Goal: Check status

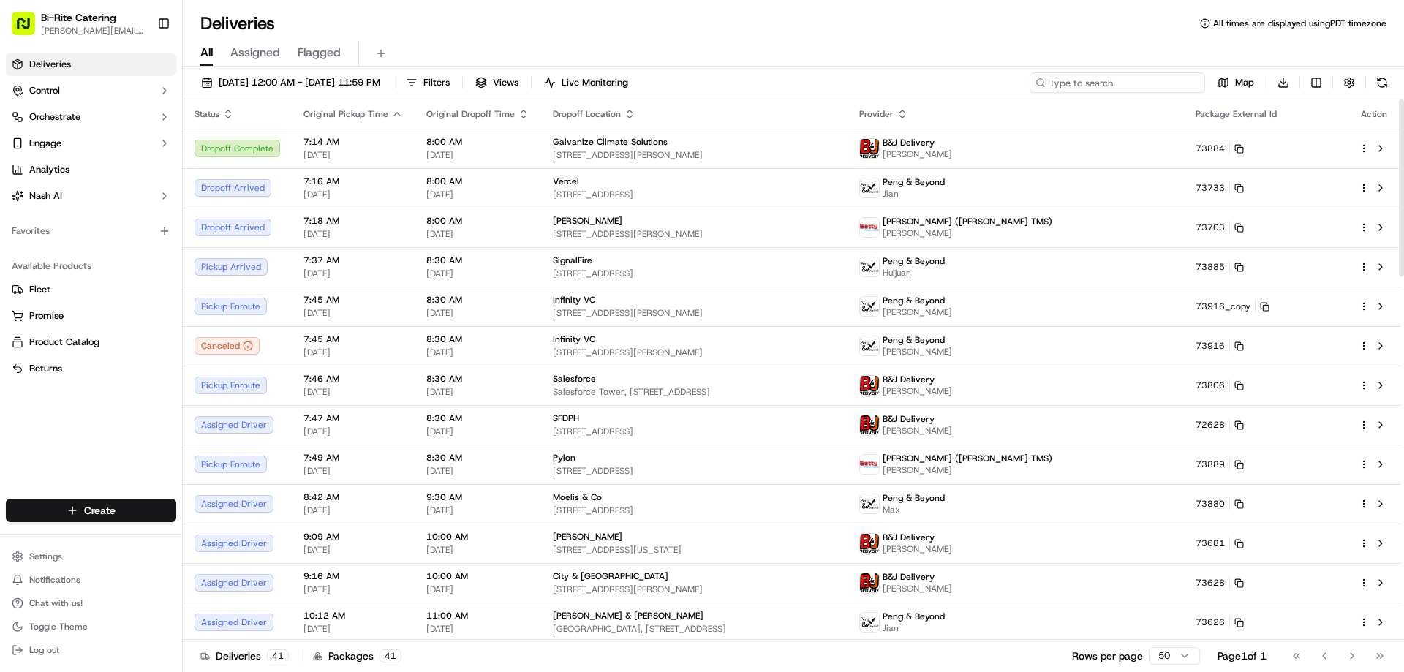
click at [1140, 80] on input at bounding box center [1116, 82] width 175 height 20
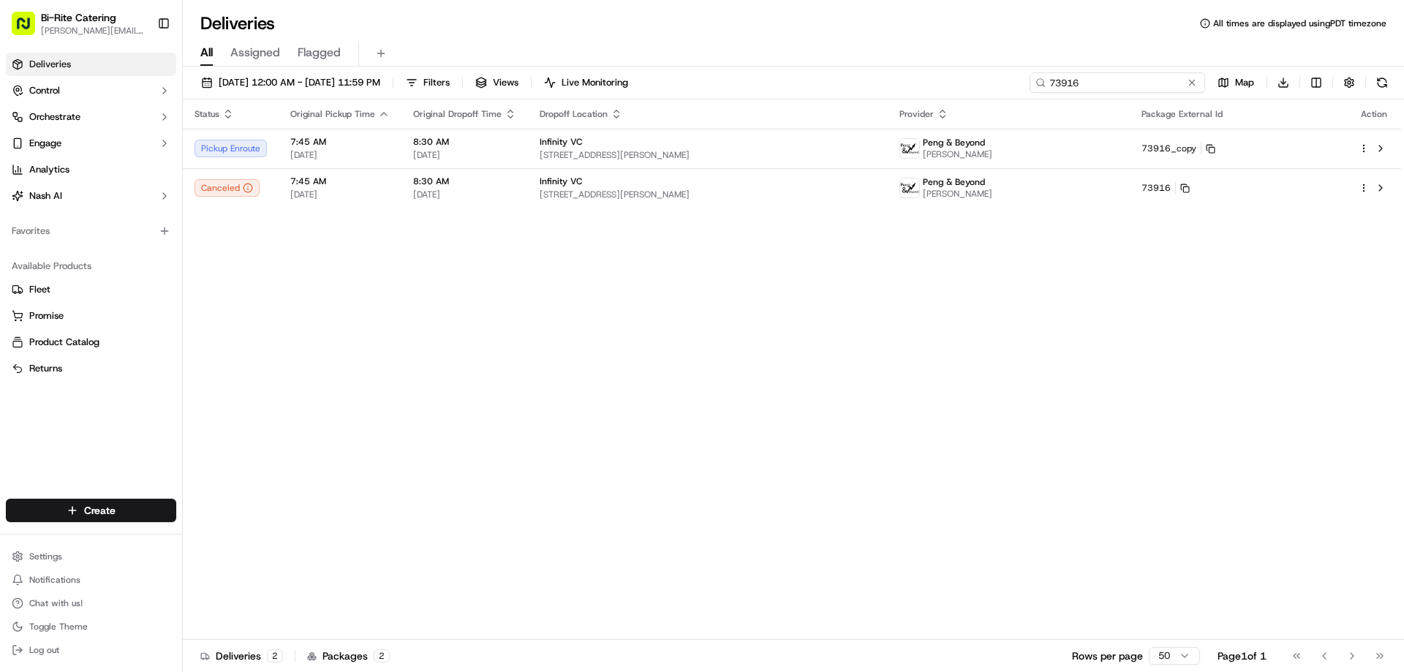
type input "73916"
click at [1098, 91] on input "73916" at bounding box center [1116, 82] width 175 height 20
click at [1097, 85] on input "73916" at bounding box center [1116, 82] width 175 height 20
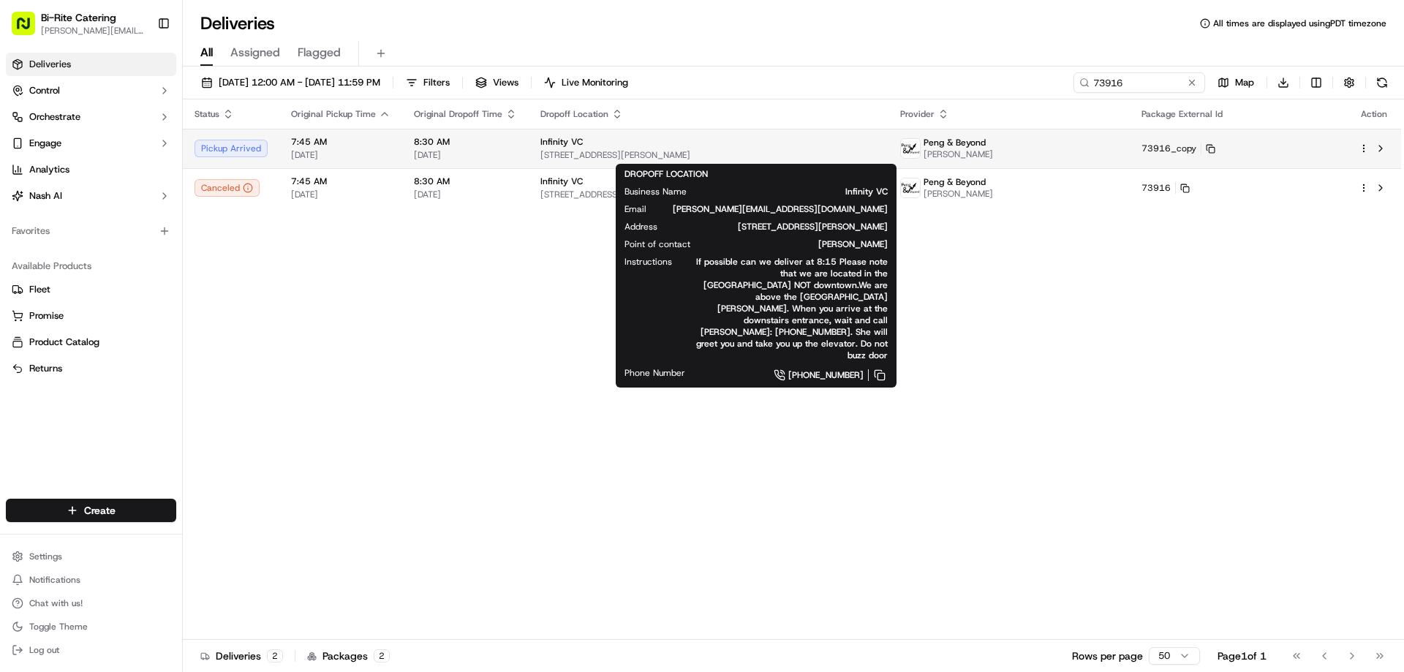
click at [876, 146] on div "Infinity VC" at bounding box center [708, 142] width 336 height 12
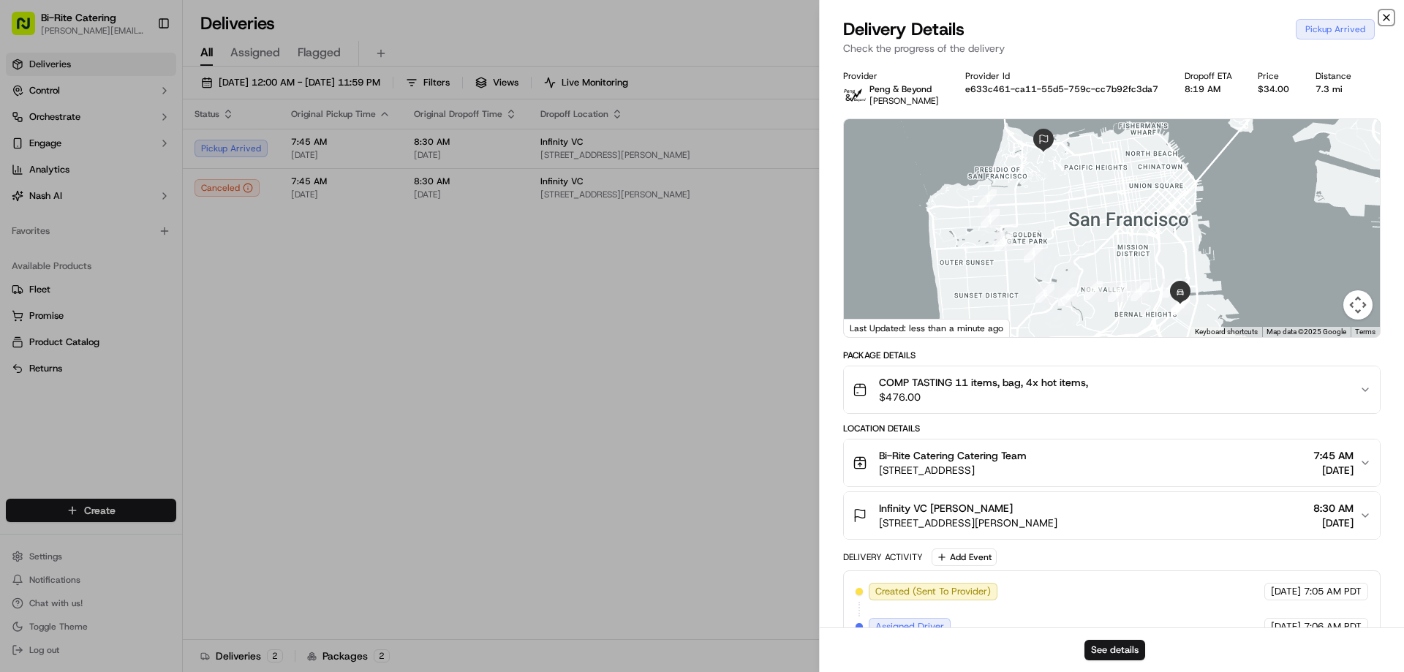
click at [1390, 22] on icon "button" at bounding box center [1386, 18] width 12 height 12
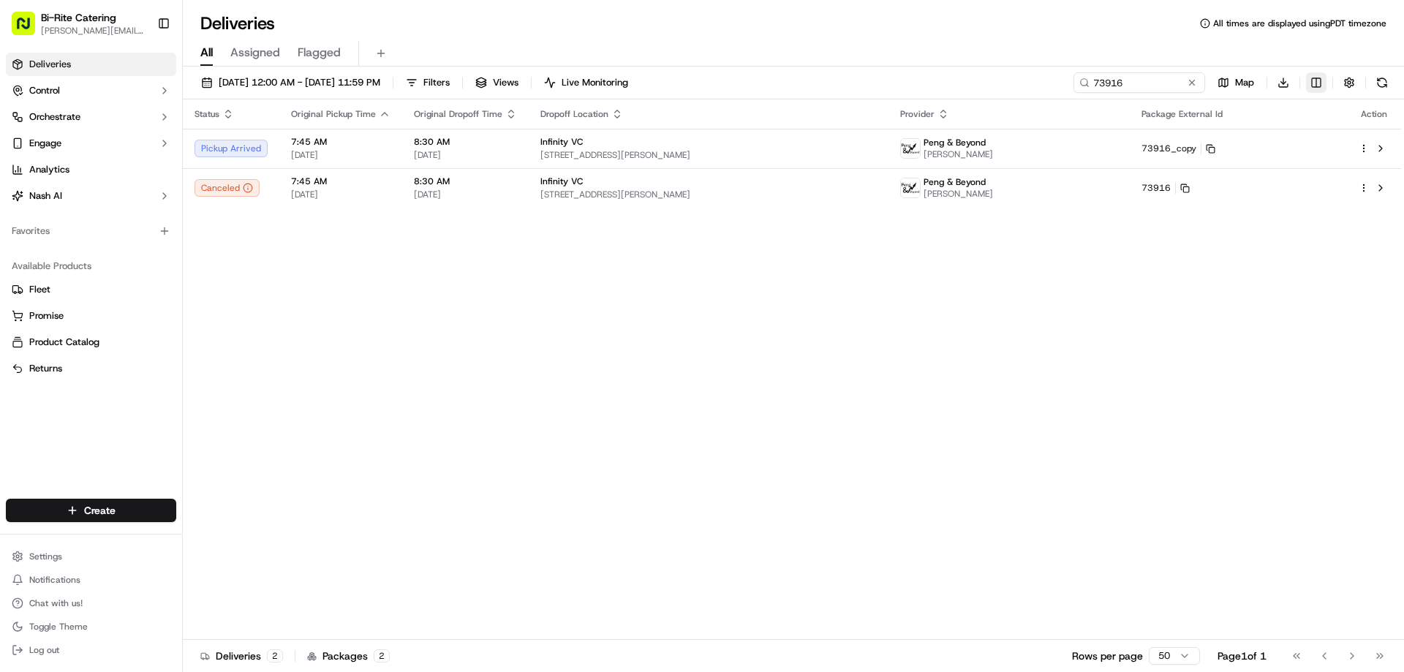
click at [1314, 82] on html "Bi-Rite Catering [PERSON_NAME][EMAIL_ADDRESS][PERSON_NAME][DOMAIN_NAME] Toggle …" at bounding box center [702, 336] width 1404 height 672
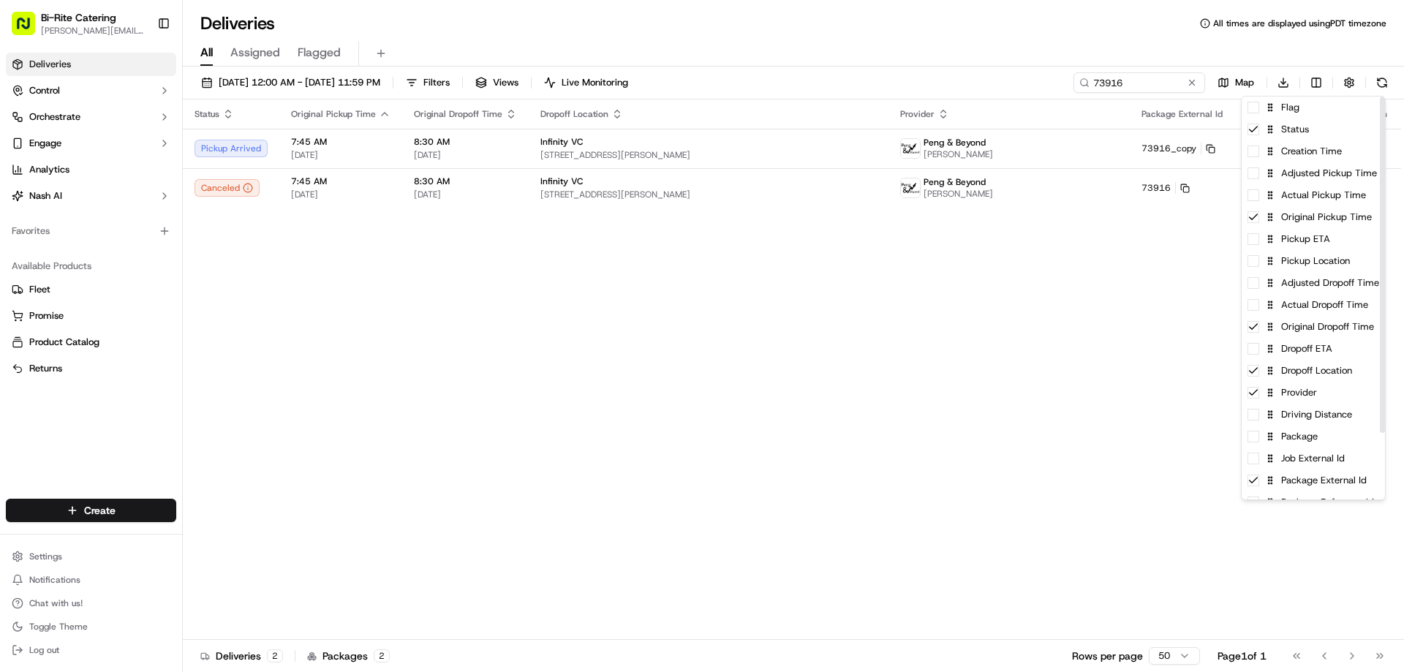
click at [1034, 302] on html "Bi-Rite Catering [PERSON_NAME][EMAIL_ADDRESS][PERSON_NAME][DOMAIN_NAME] Toggle …" at bounding box center [702, 336] width 1404 height 672
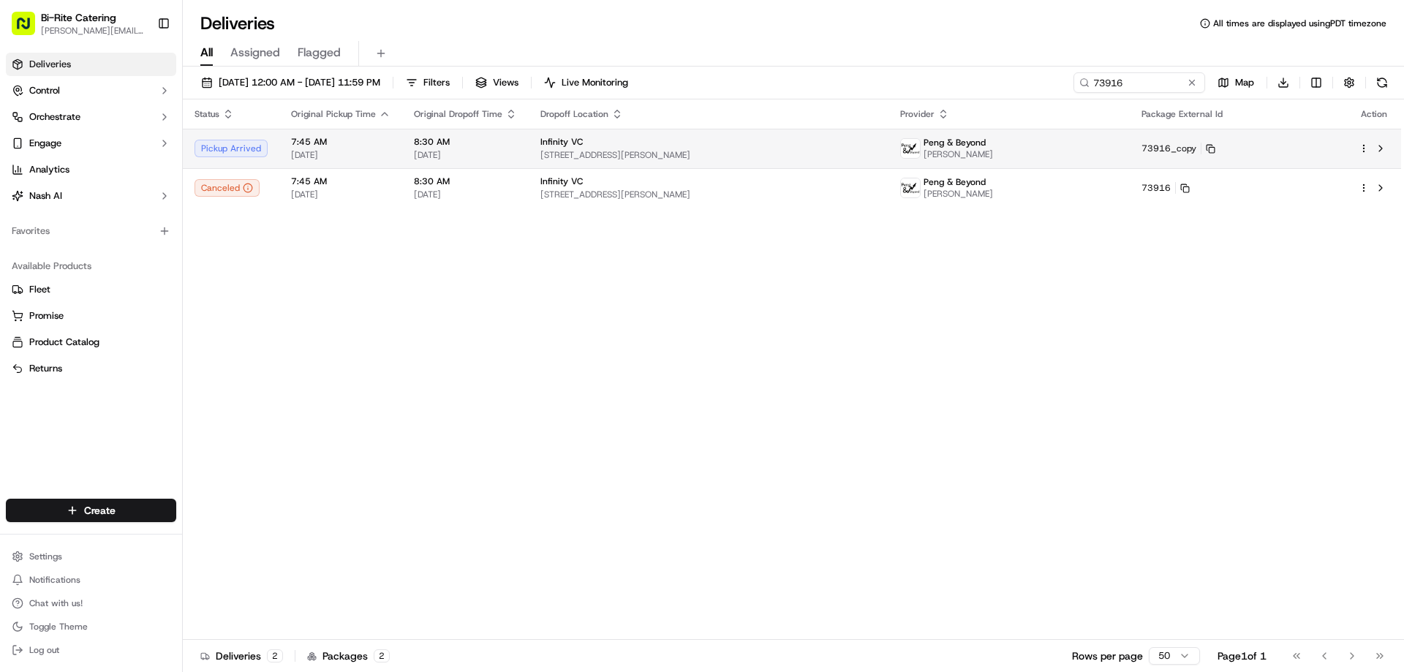
click at [1175, 148] on td "73916_copy" at bounding box center [1237, 148] width 217 height 39
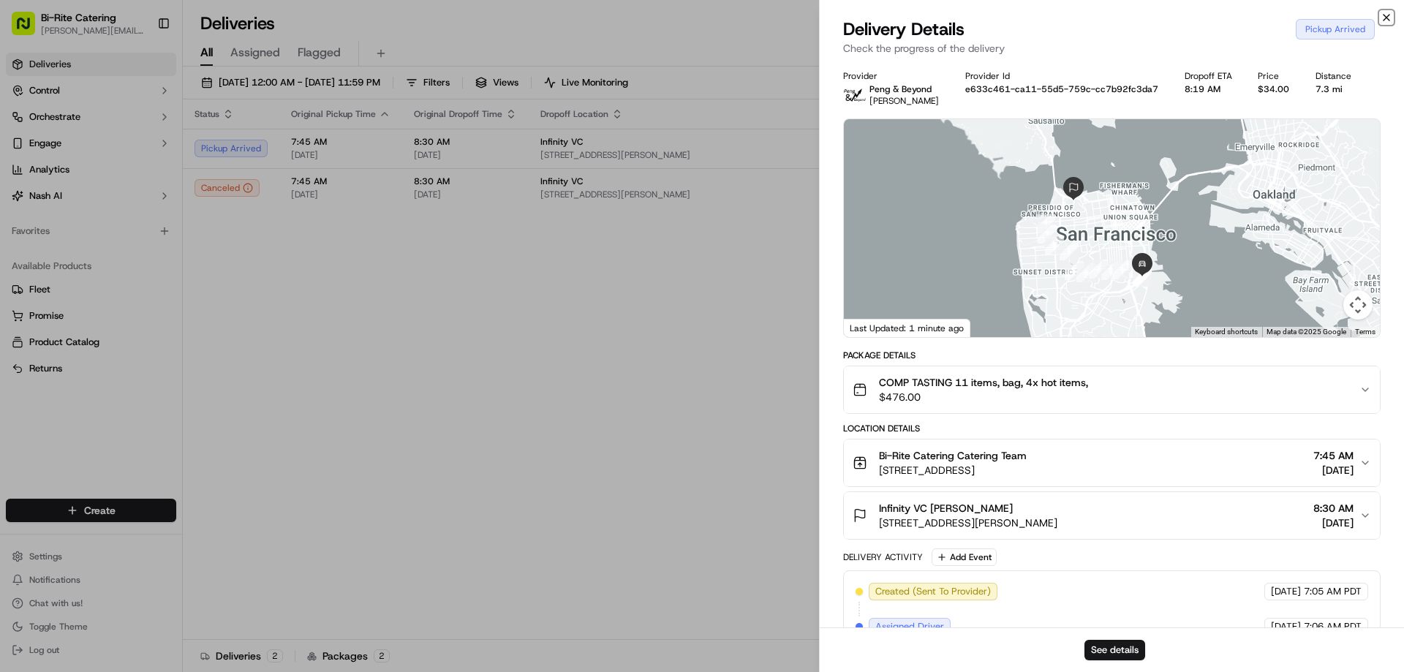
click at [1387, 23] on icon "button" at bounding box center [1386, 18] width 12 height 12
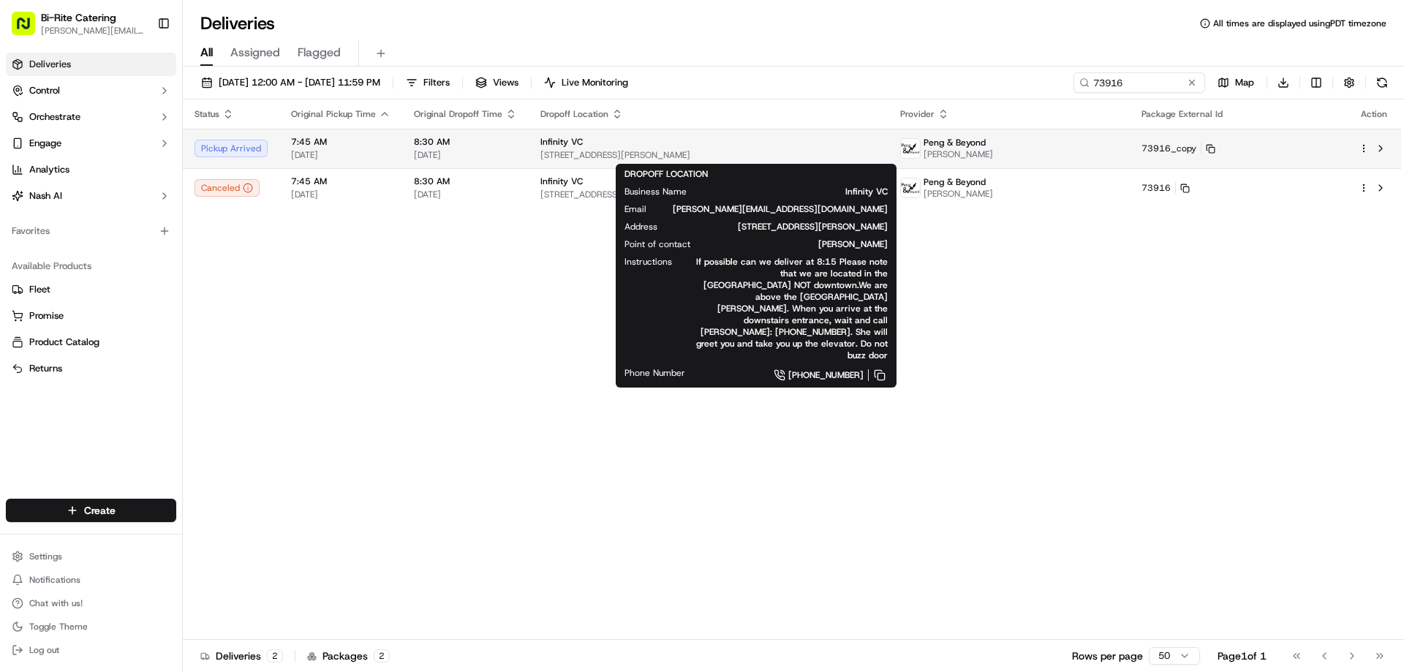
click at [636, 155] on span "[STREET_ADDRESS][PERSON_NAME]" at bounding box center [708, 155] width 336 height 12
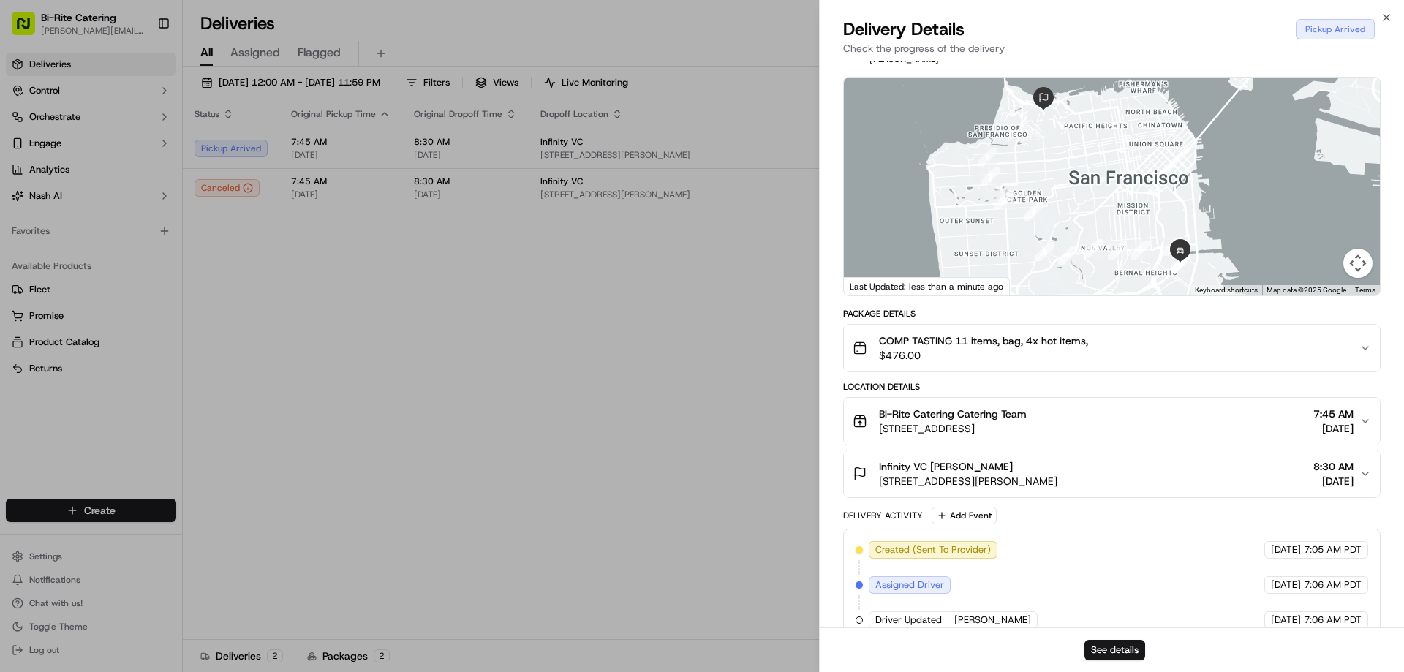
scroll to position [135, 0]
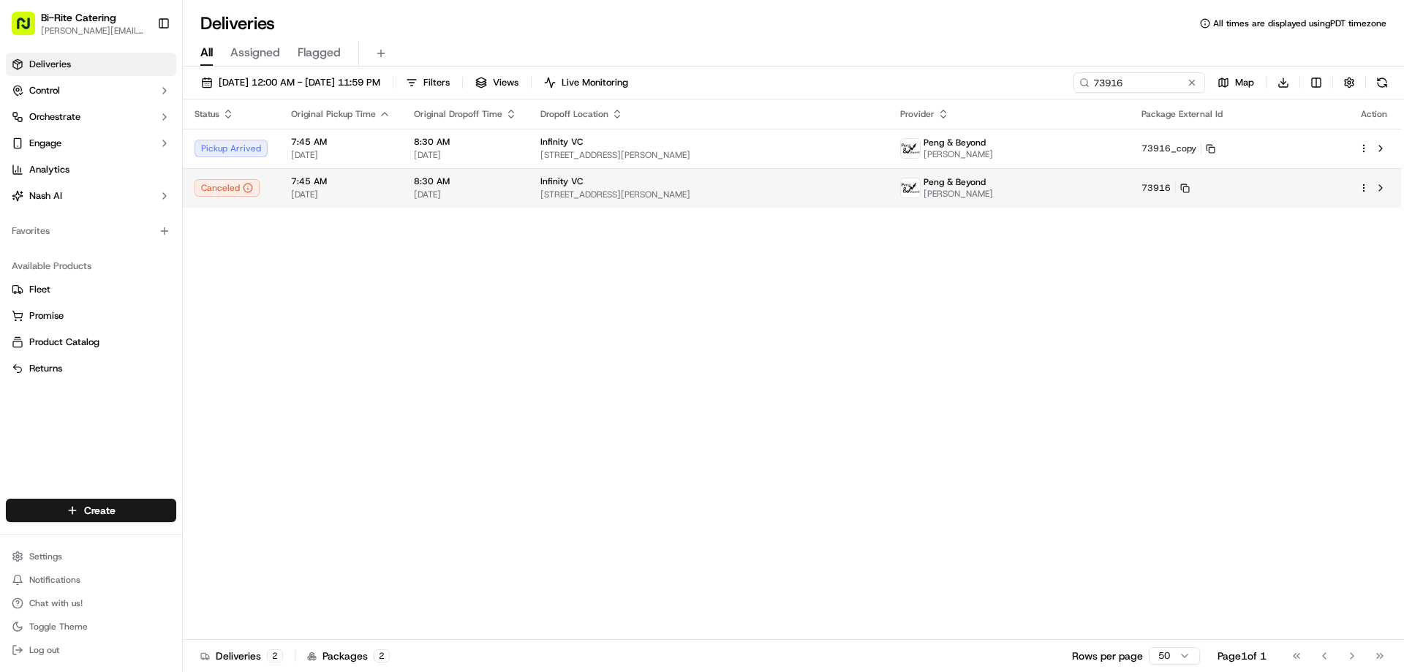
click at [559, 185] on span "Infinity VC" at bounding box center [561, 181] width 42 height 12
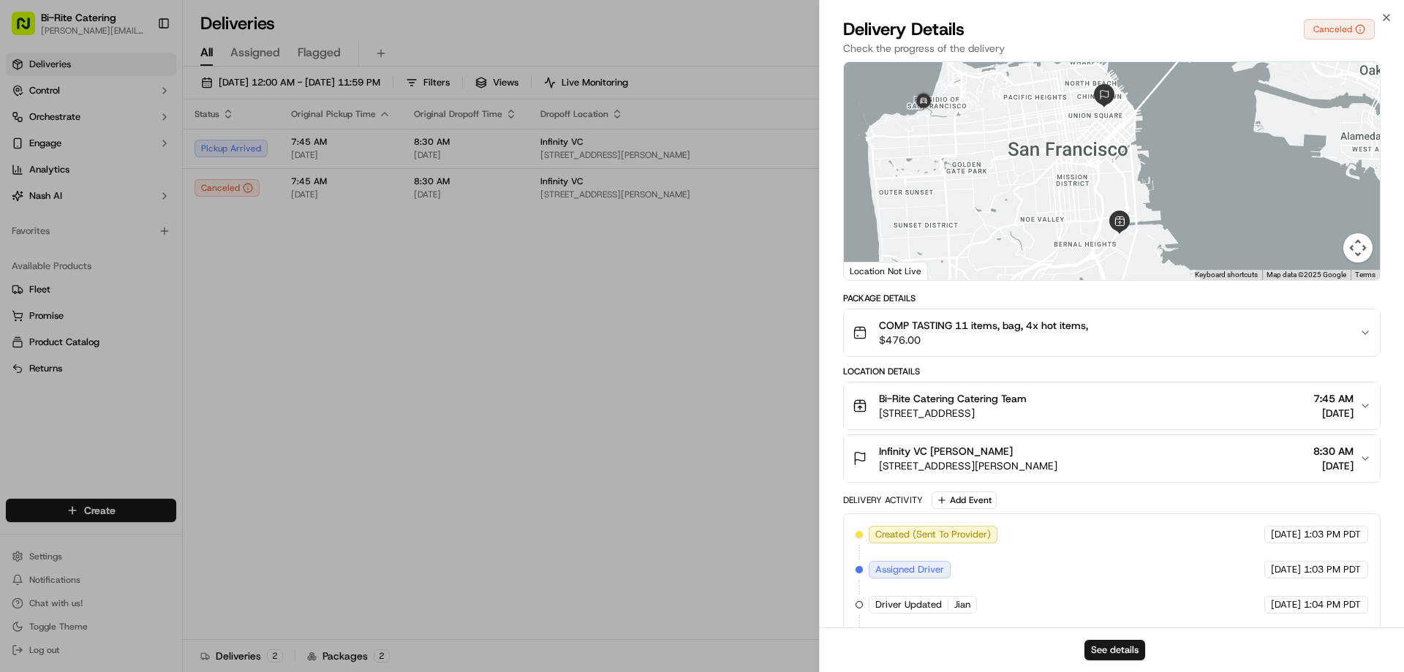
scroll to position [205, 0]
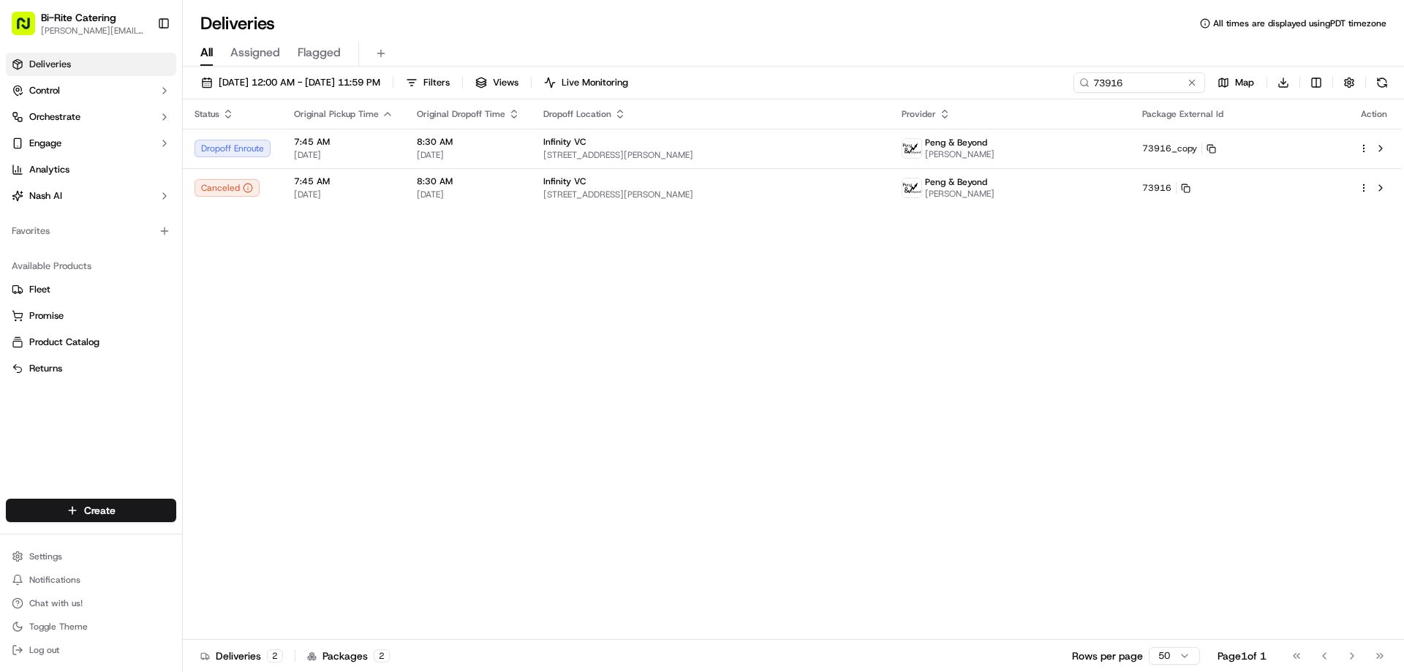
click at [814, 346] on div "Status Original Pickup Time Original Dropoff Time Dropoff Location Provider Pac…" at bounding box center [792, 369] width 1218 height 540
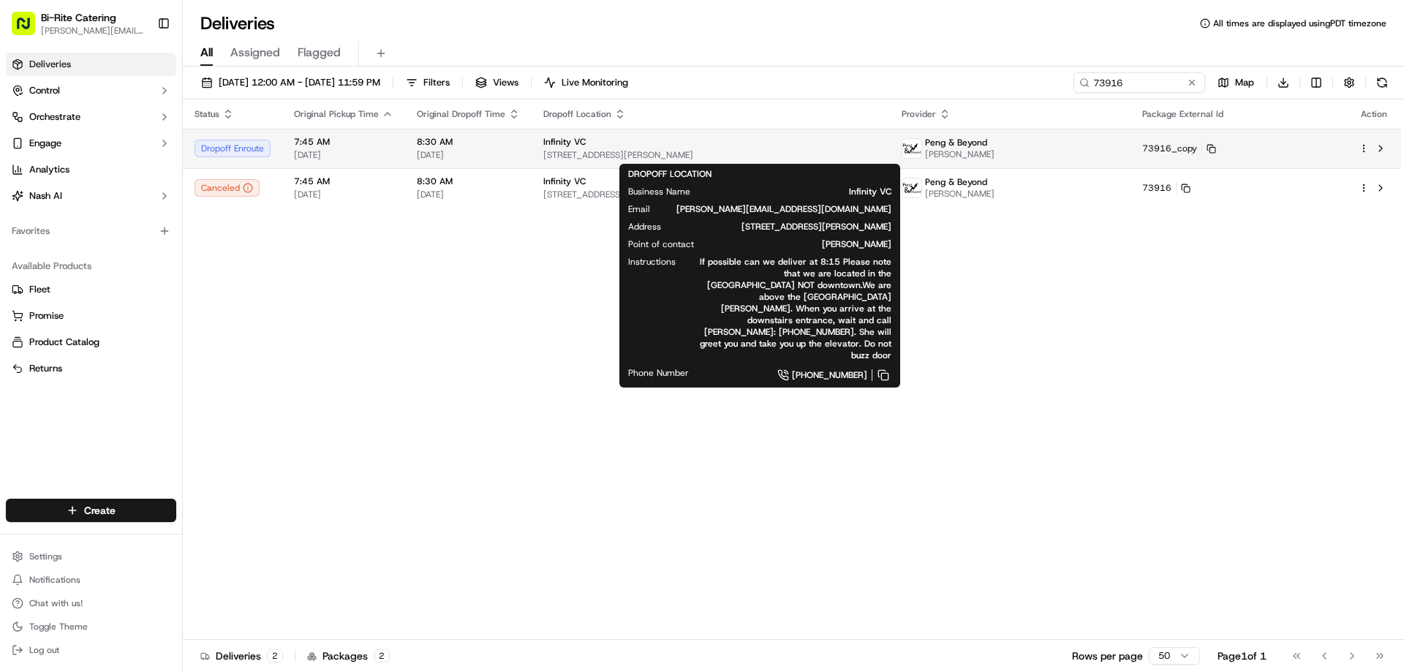
click at [878, 145] on div "Infinity VC" at bounding box center [710, 142] width 335 height 12
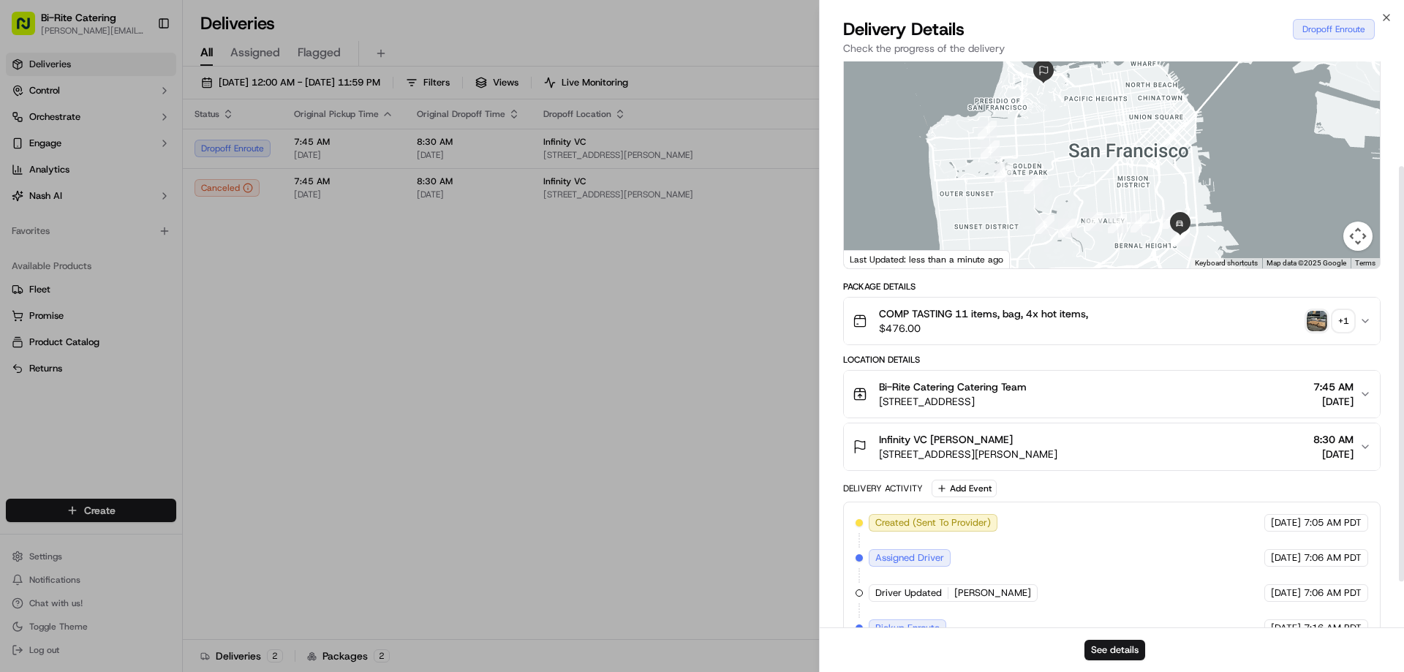
scroll to position [146, 0]
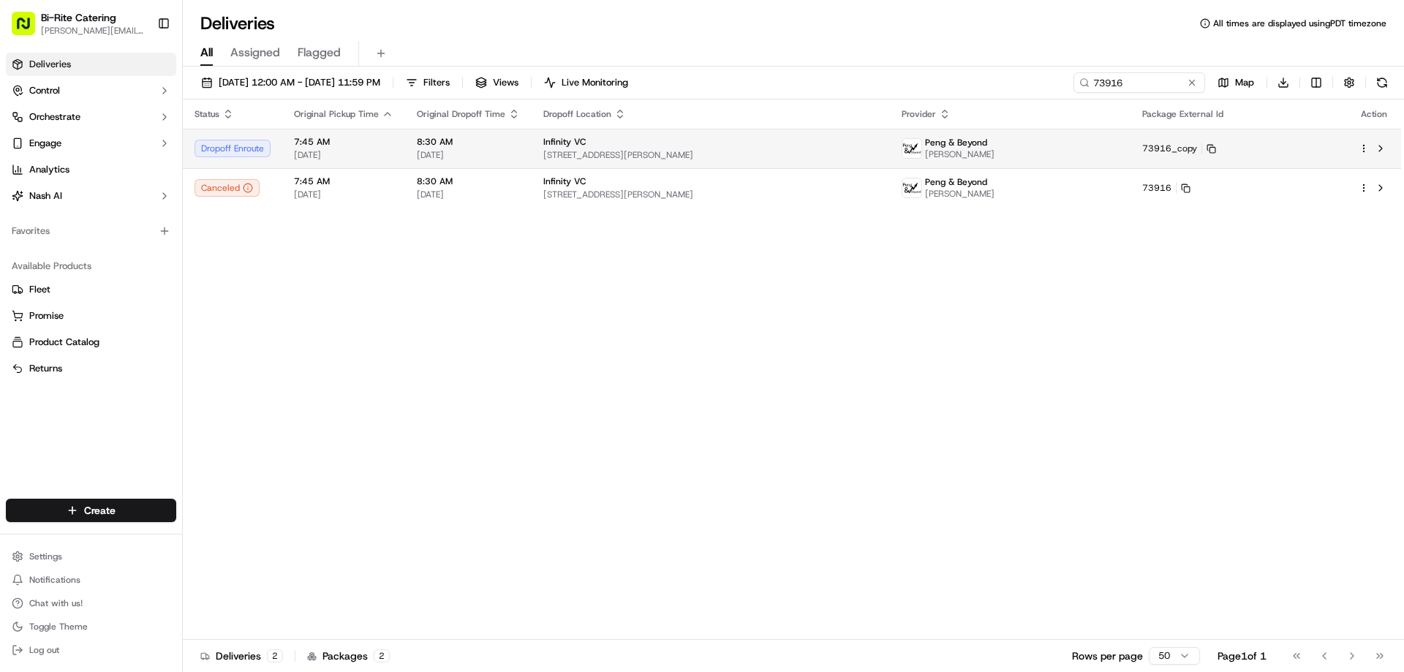
click at [217, 153] on div "Dropoff Enroute" at bounding box center [232, 149] width 76 height 18
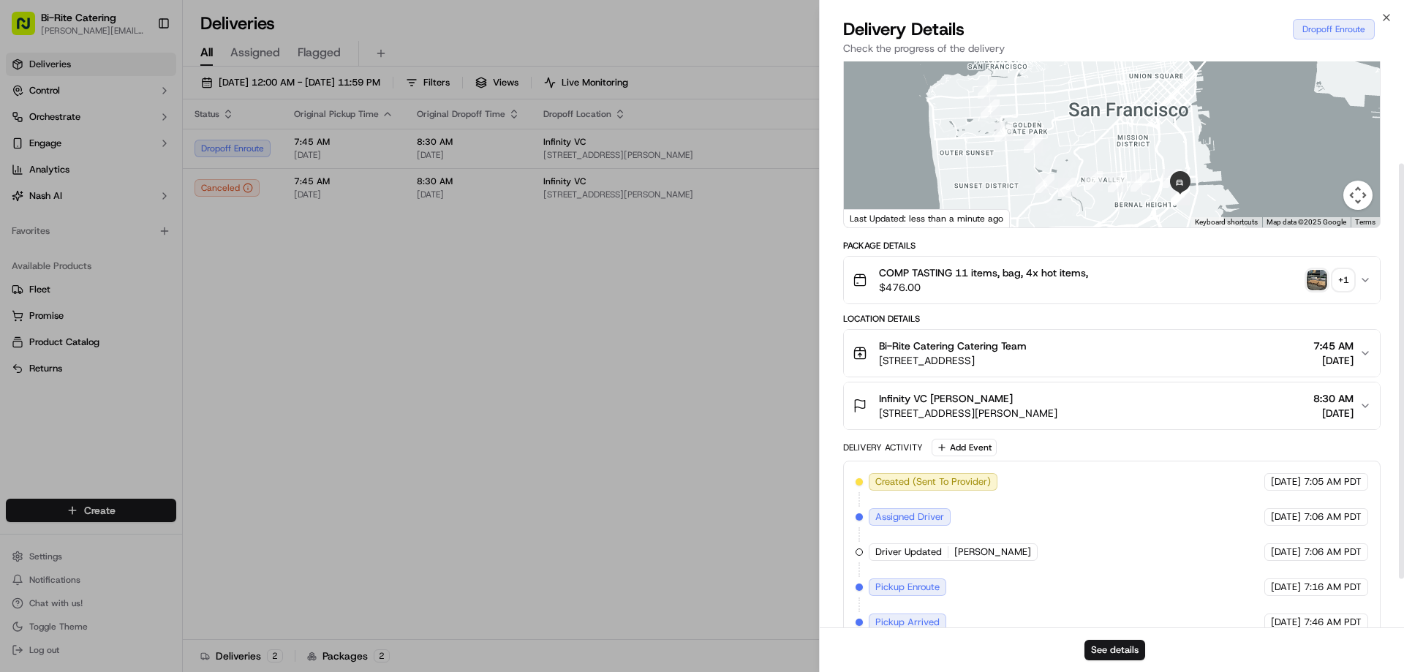
scroll to position [0, 0]
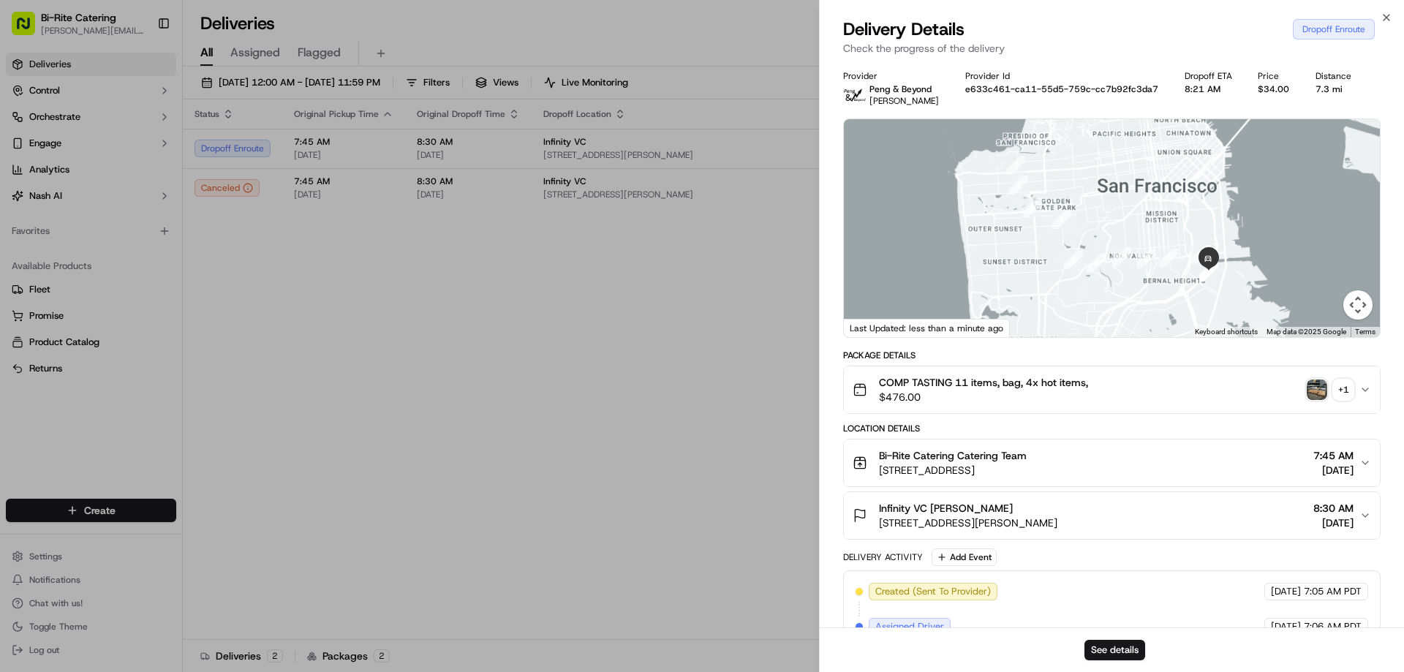
click at [955, 394] on span "$476.00" at bounding box center [983, 397] width 209 height 15
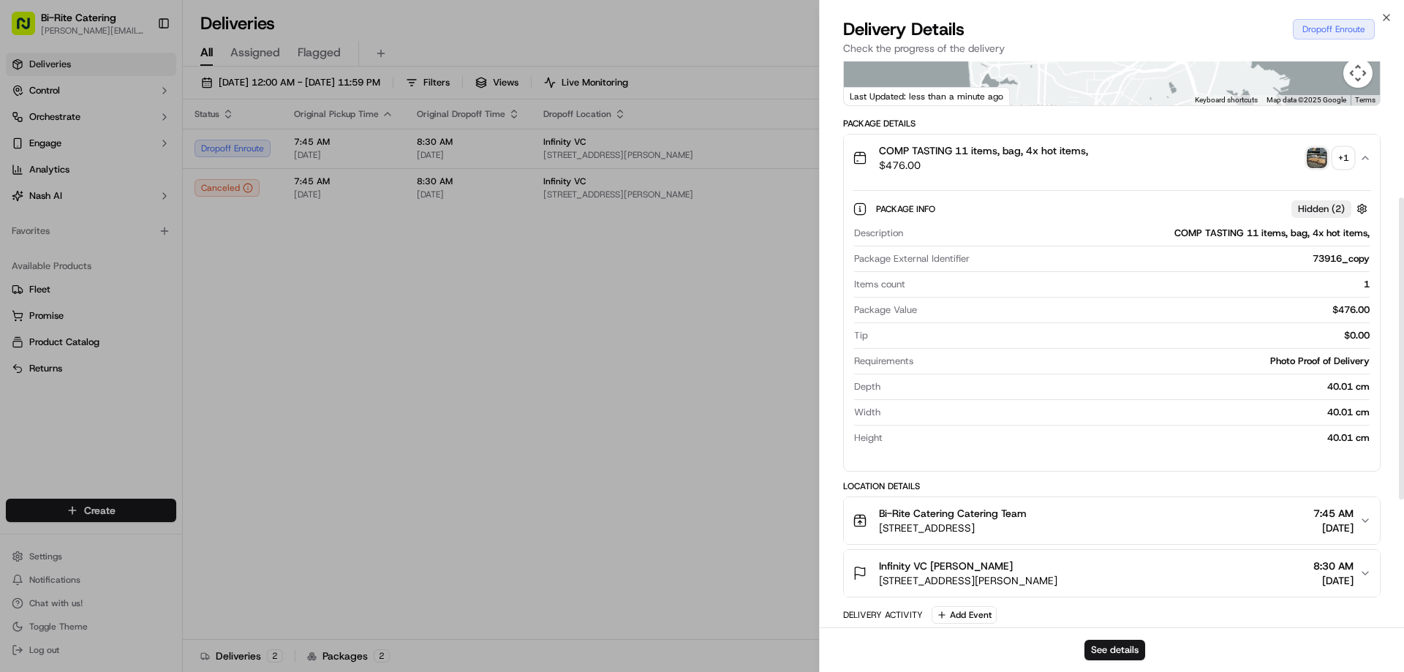
scroll to position [366, 0]
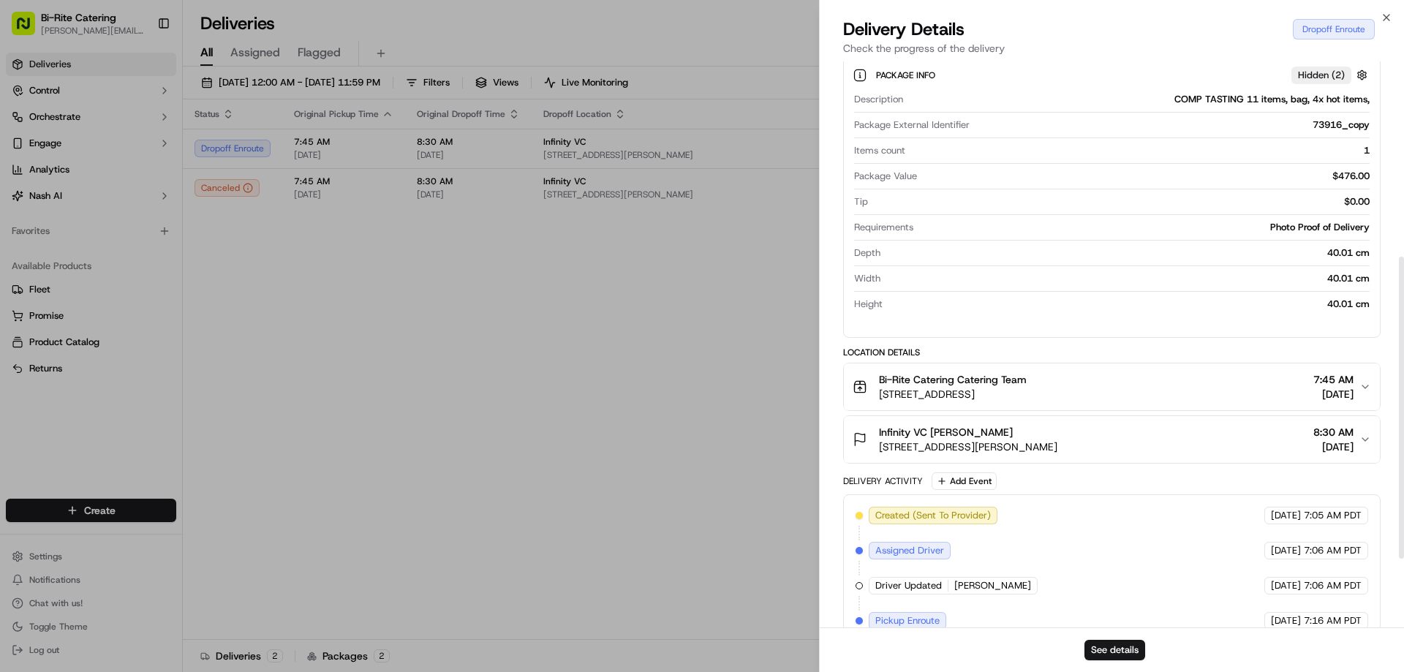
click at [958, 392] on span "[STREET_ADDRESS]" at bounding box center [953, 394] width 148 height 15
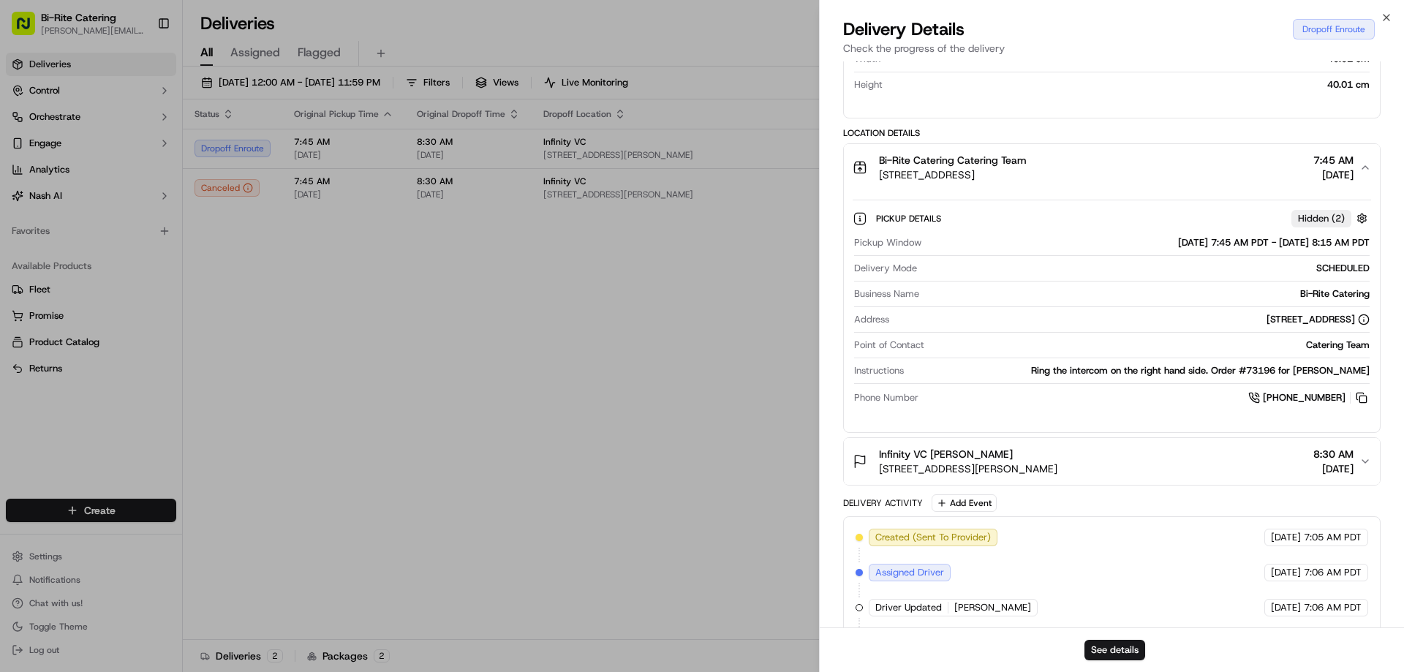
scroll to position [658, 0]
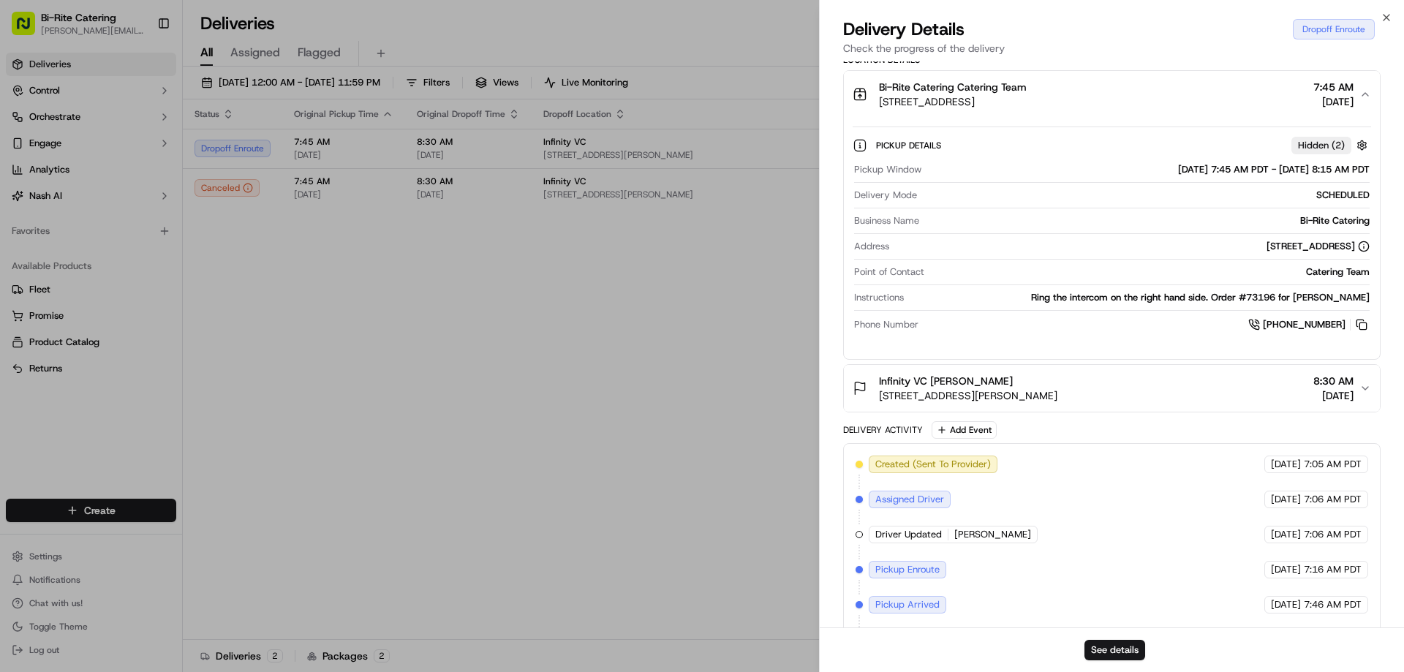
click at [996, 387] on div "Infinity VC [PERSON_NAME]" at bounding box center [968, 381] width 178 height 15
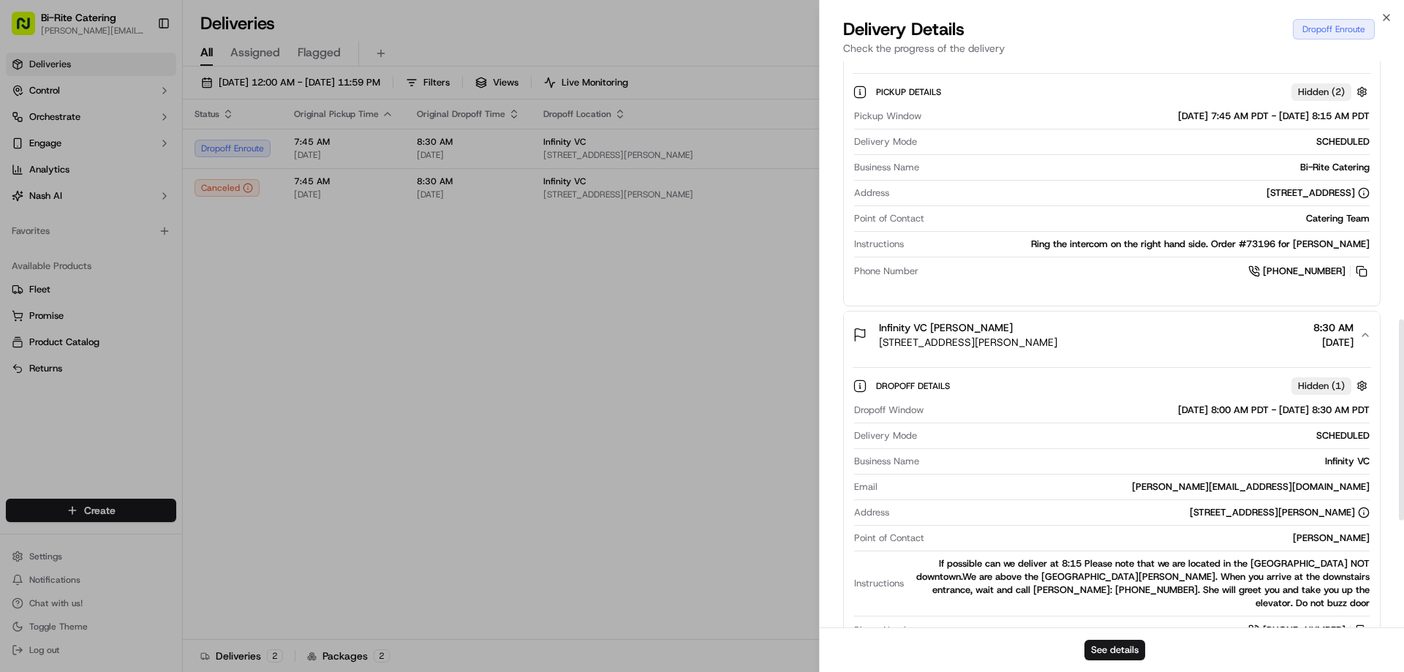
scroll to position [731, 0]
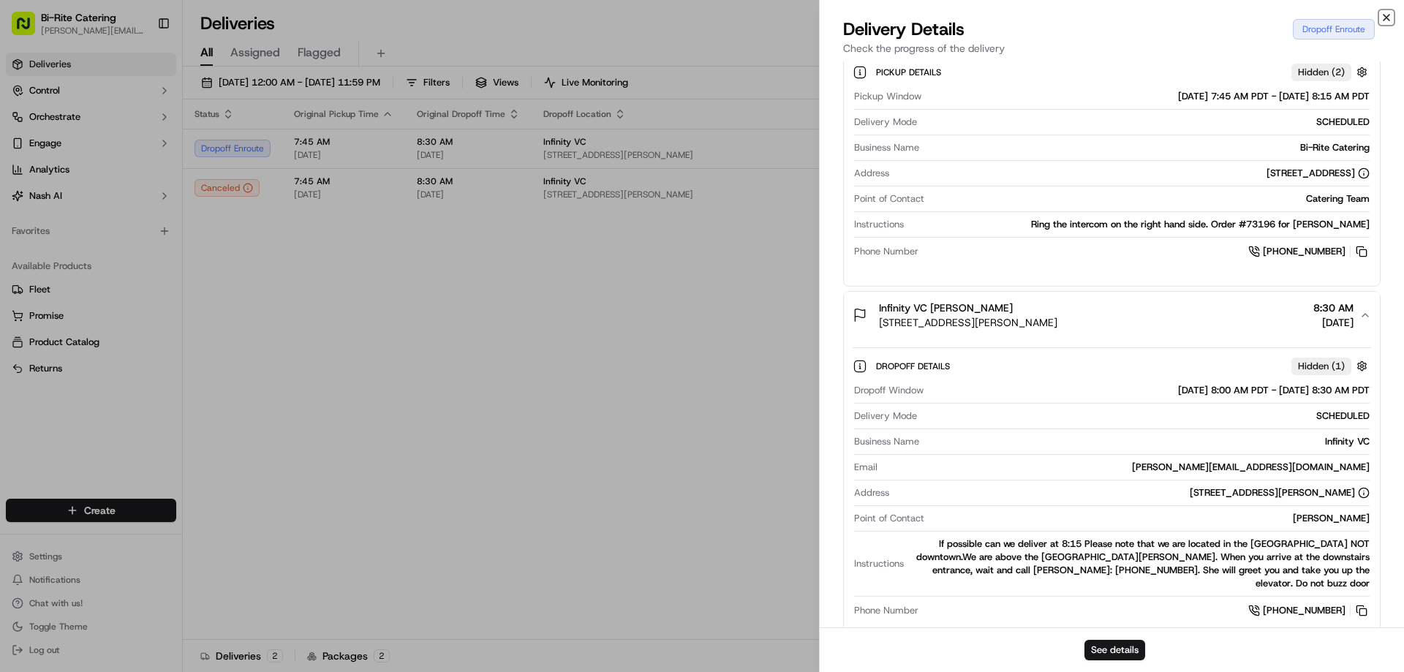
click at [1385, 20] on icon "button" at bounding box center [1386, 18] width 12 height 12
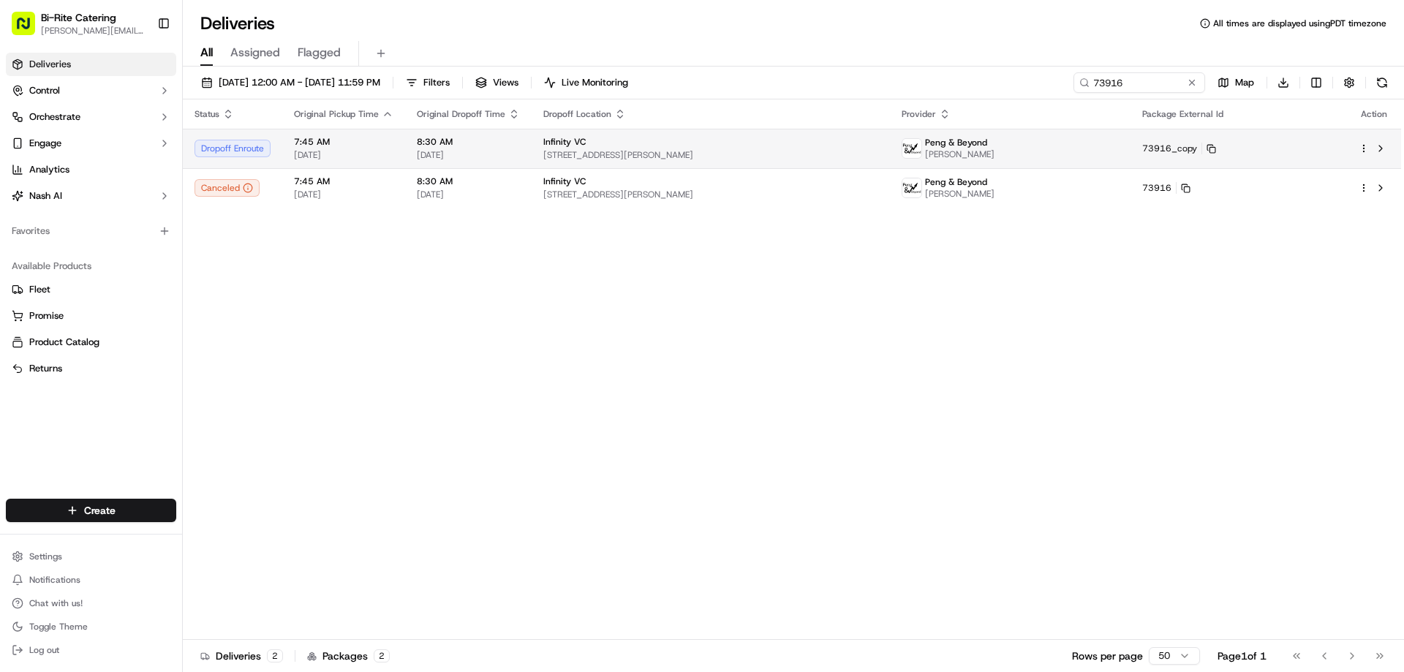
click at [890, 145] on td "Infinity VC [STREET_ADDRESS][PERSON_NAME]" at bounding box center [710, 148] width 358 height 39
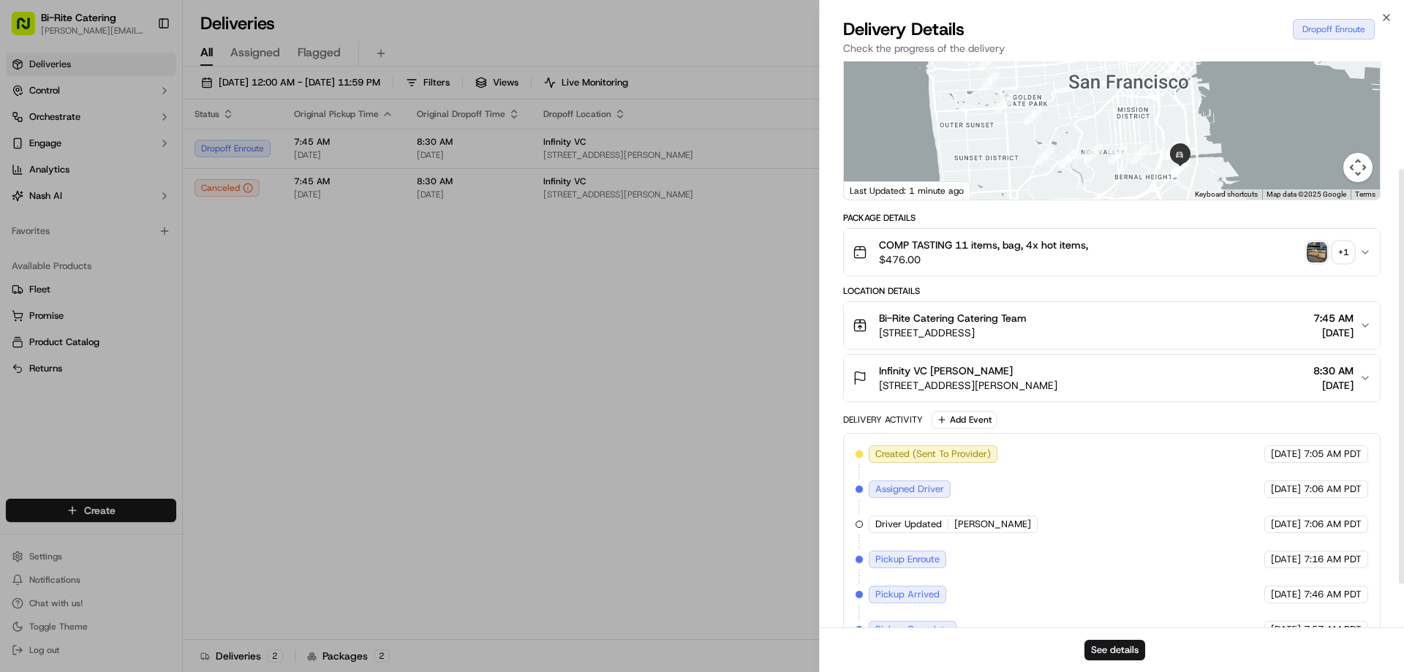
scroll to position [146, 0]
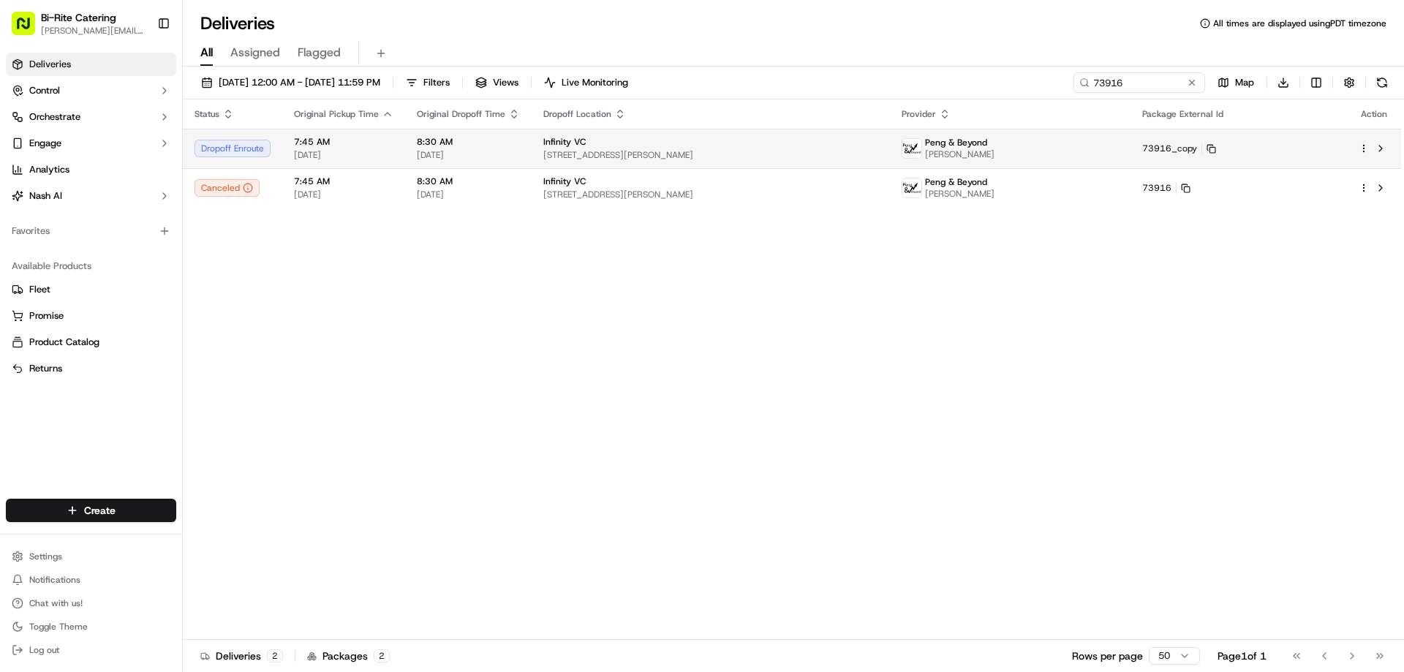
click at [228, 151] on div "Dropoff Enroute" at bounding box center [232, 149] width 76 height 18
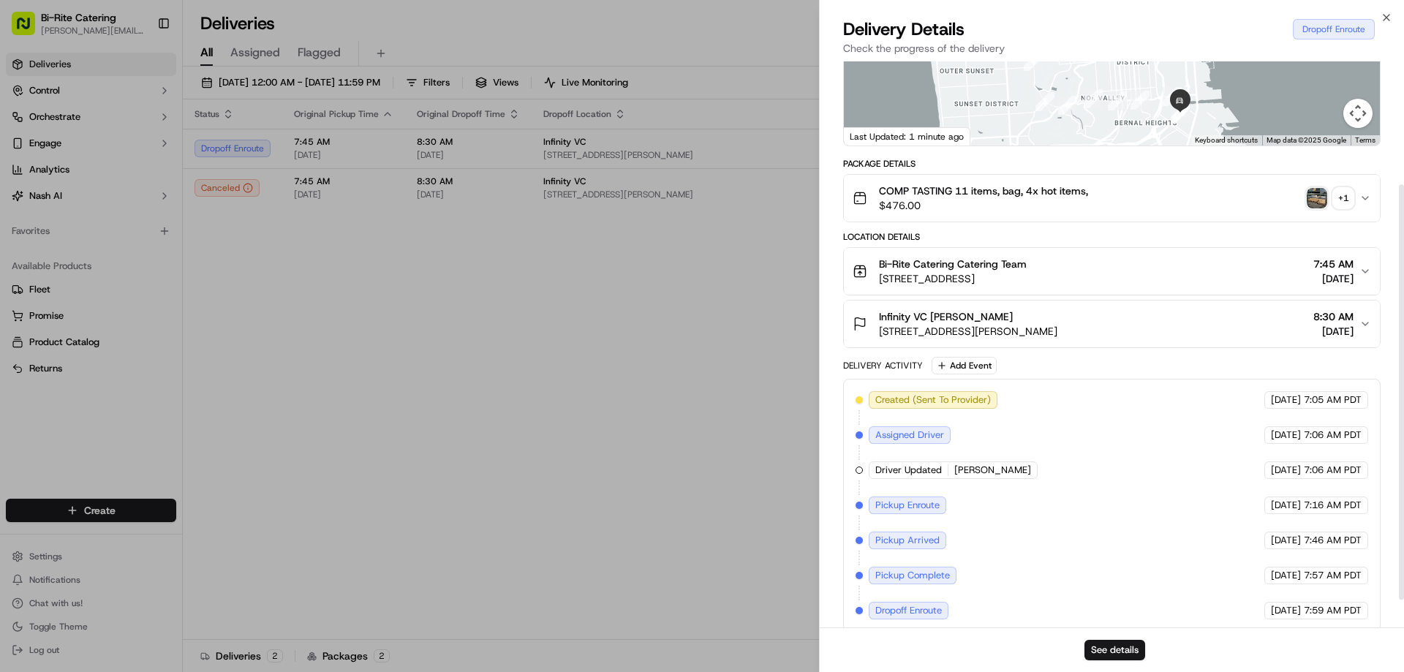
scroll to position [205, 0]
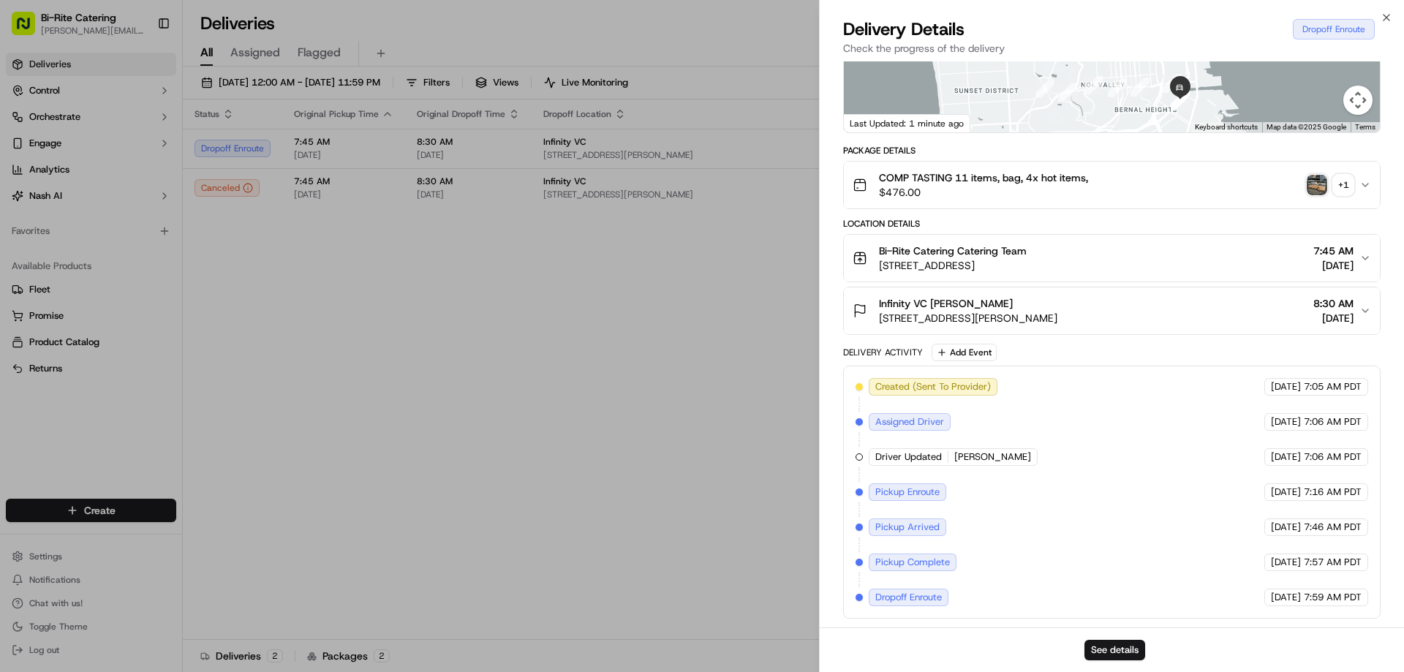
click at [937, 183] on span "COMP TASTING 11 items, bag, 4x hot items," at bounding box center [983, 177] width 209 height 15
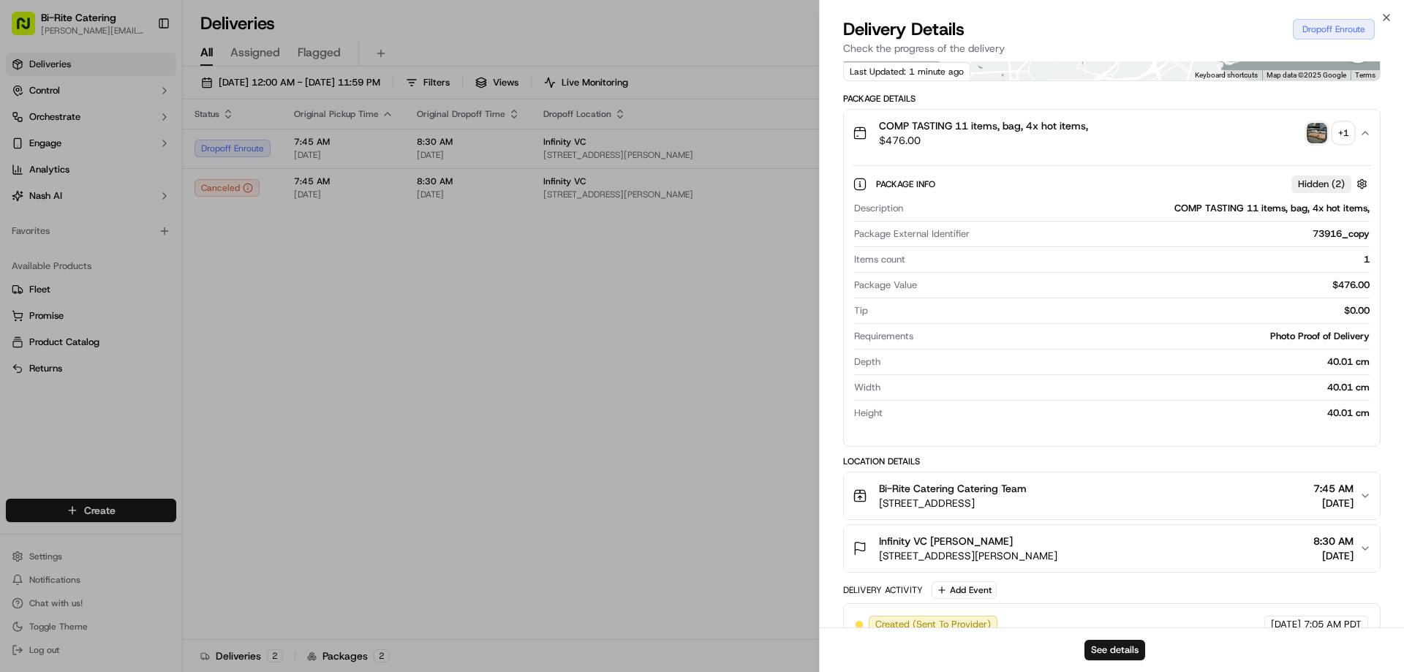
scroll to position [278, 0]
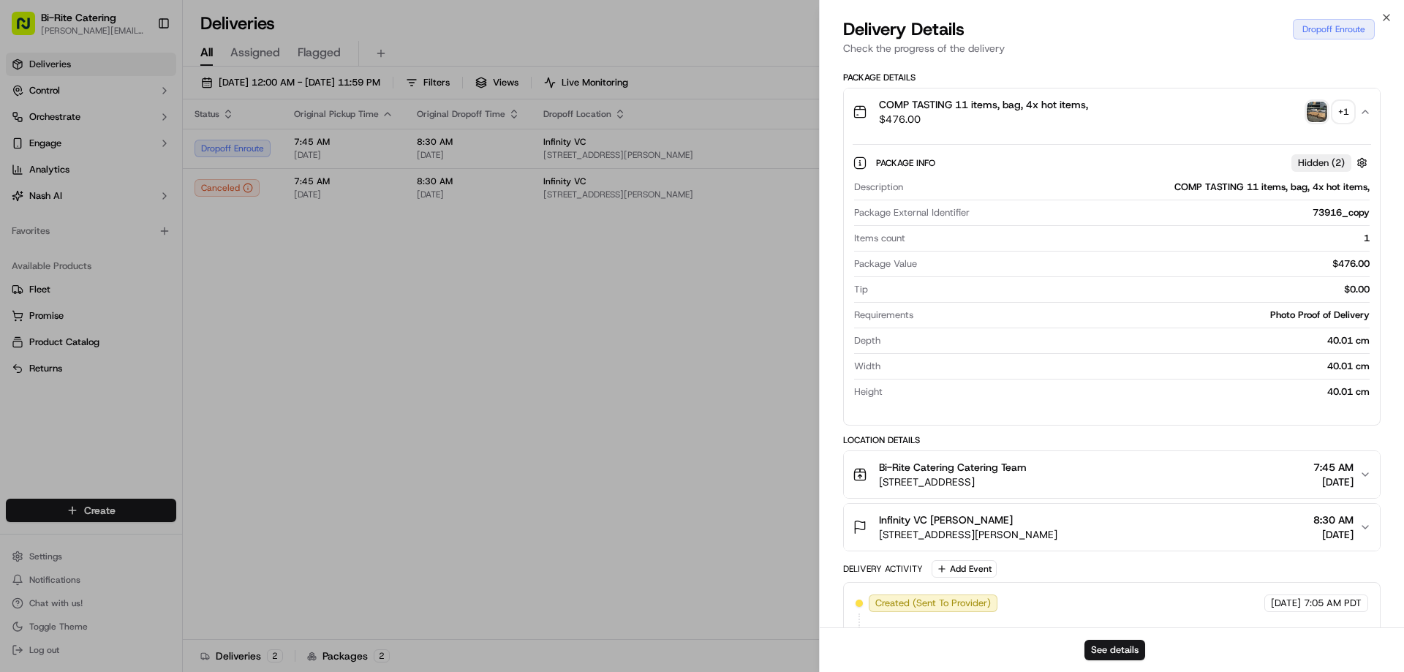
click at [1146, 469] on div "Bi-Rite Catering Catering Team [STREET_ADDRESS] 7:45 AM [DATE]" at bounding box center [1105, 474] width 507 height 29
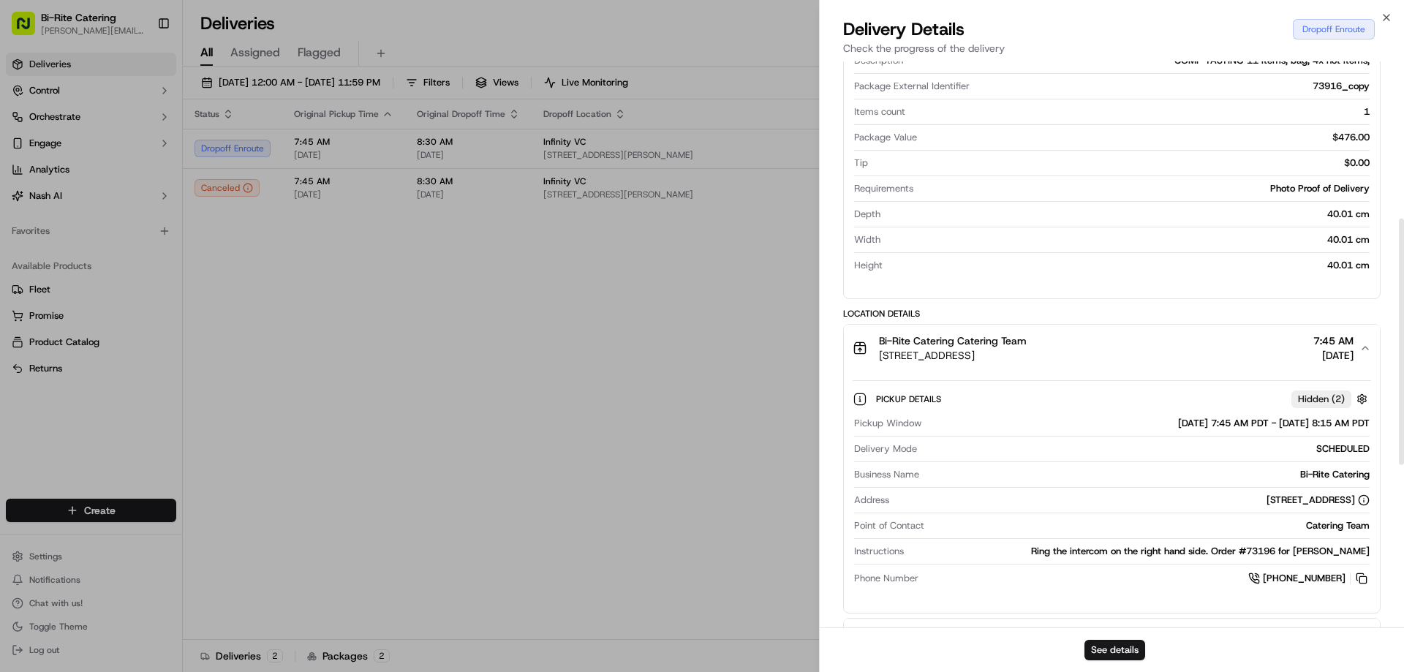
scroll to position [424, 0]
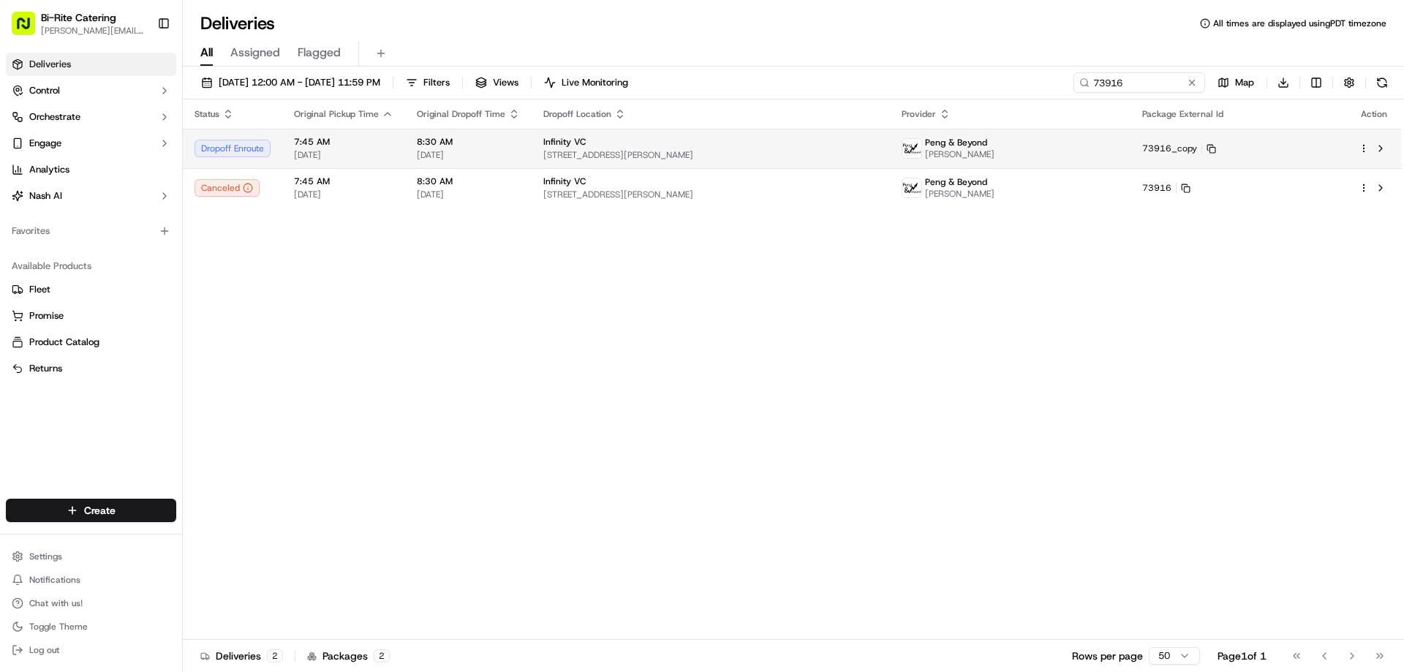
click at [1358, 148] on html "Bi-Rite Catering [PERSON_NAME][EMAIL_ADDRESS][PERSON_NAME][DOMAIN_NAME] Toggle …" at bounding box center [702, 336] width 1404 height 672
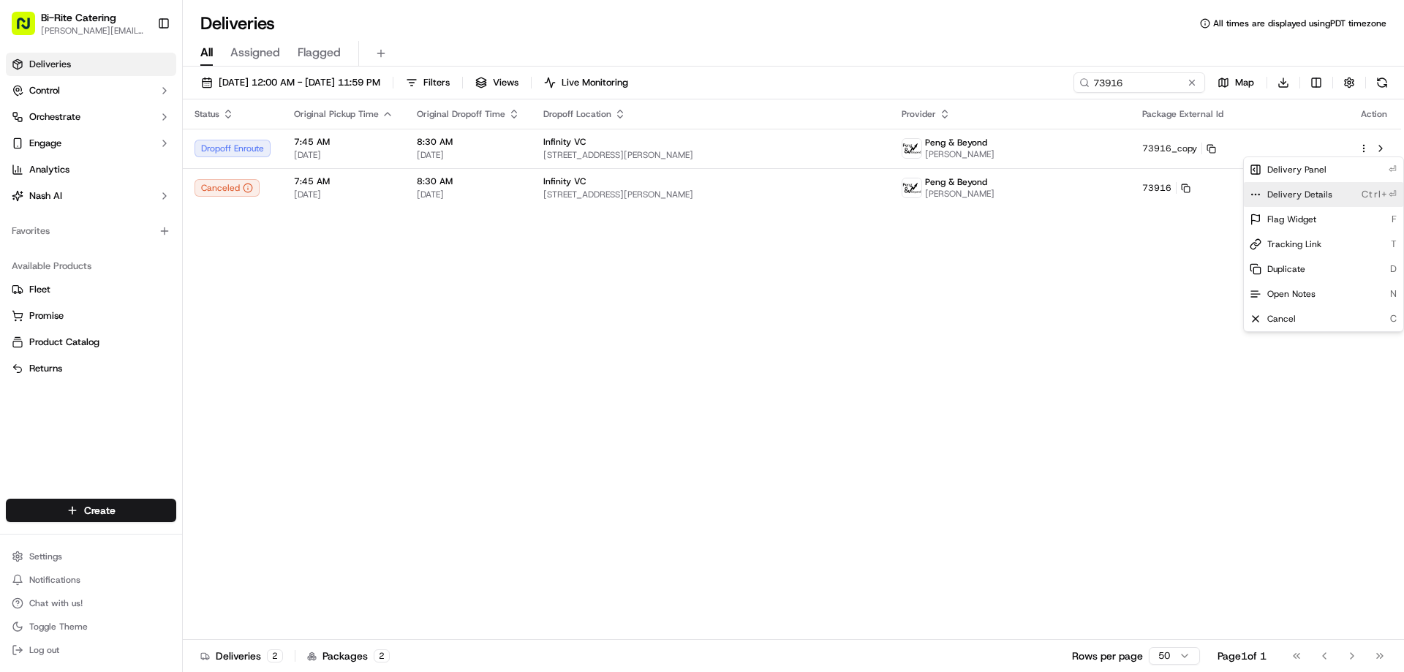
click at [1285, 200] on span "Delivery Details" at bounding box center [1299, 195] width 65 height 12
click at [1001, 303] on html "Bi-Rite Catering [PERSON_NAME][EMAIL_ADDRESS][PERSON_NAME][DOMAIN_NAME] Toggle …" at bounding box center [702, 336] width 1404 height 672
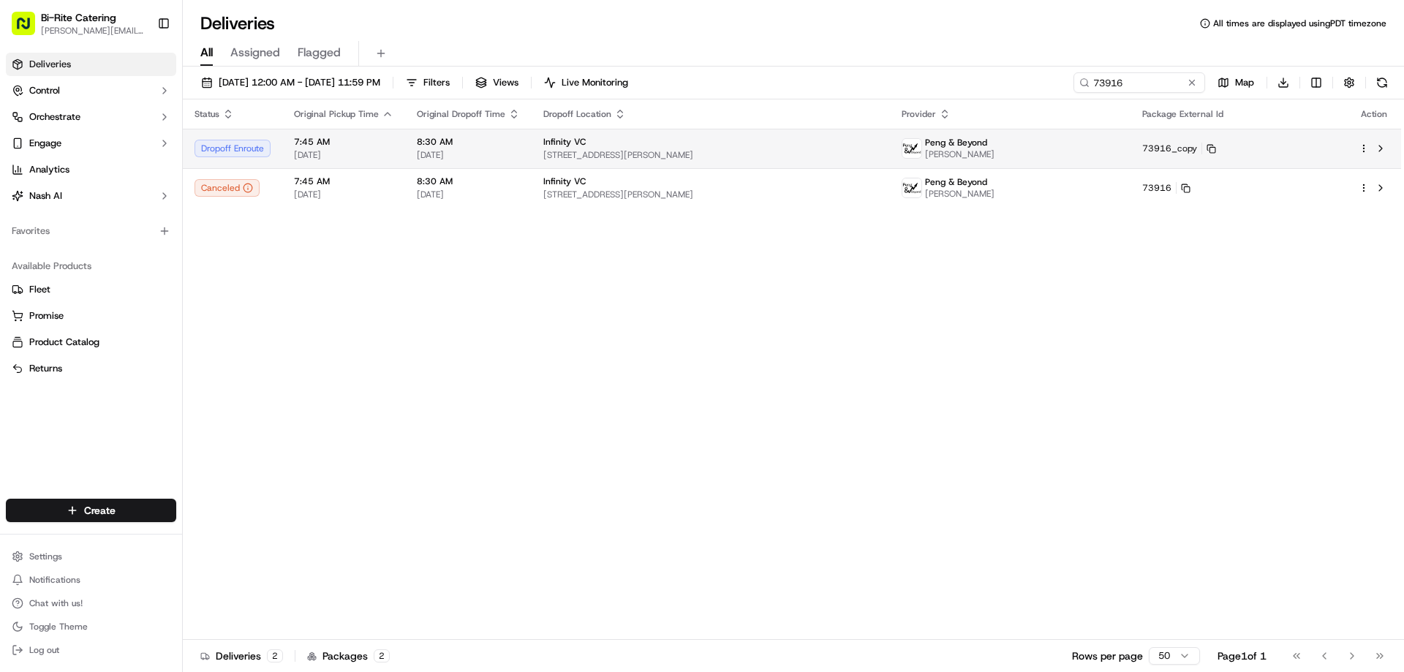
click at [878, 139] on div "Infinity VC" at bounding box center [710, 142] width 335 height 12
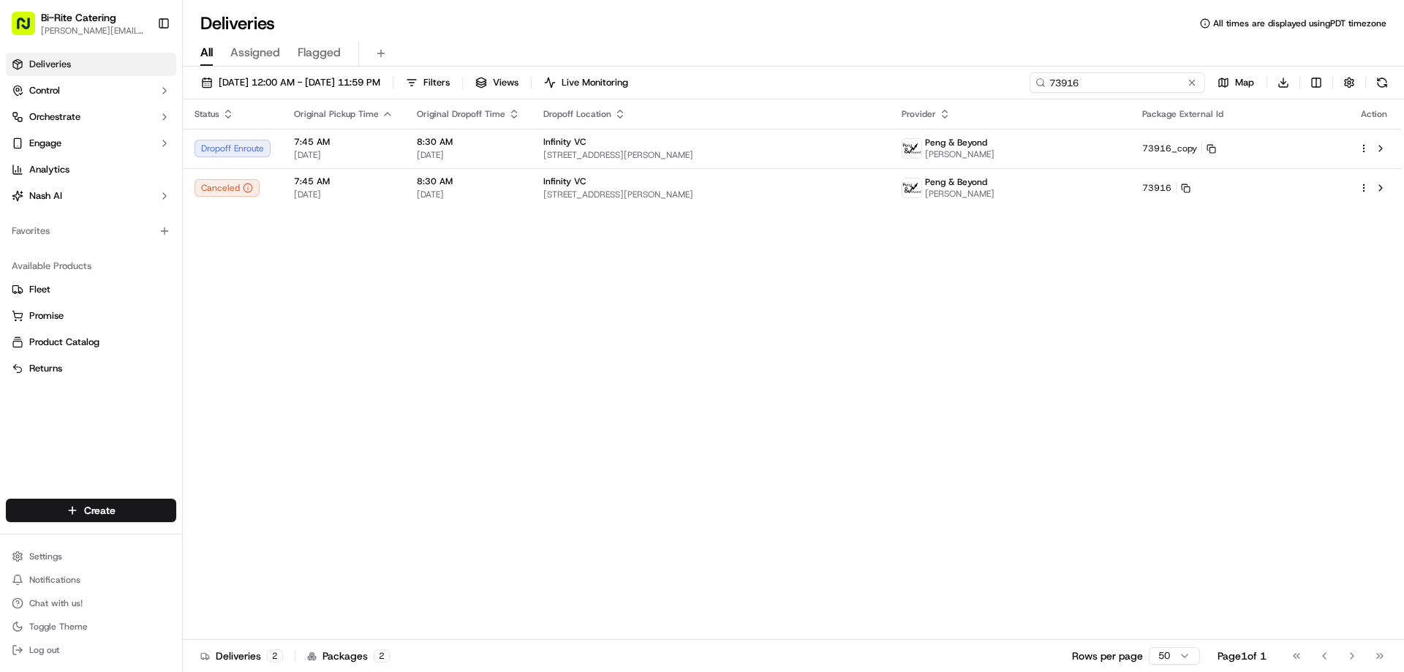
click at [1162, 74] on input "73916" at bounding box center [1116, 82] width 175 height 20
